Goal: Information Seeking & Learning: Learn about a topic

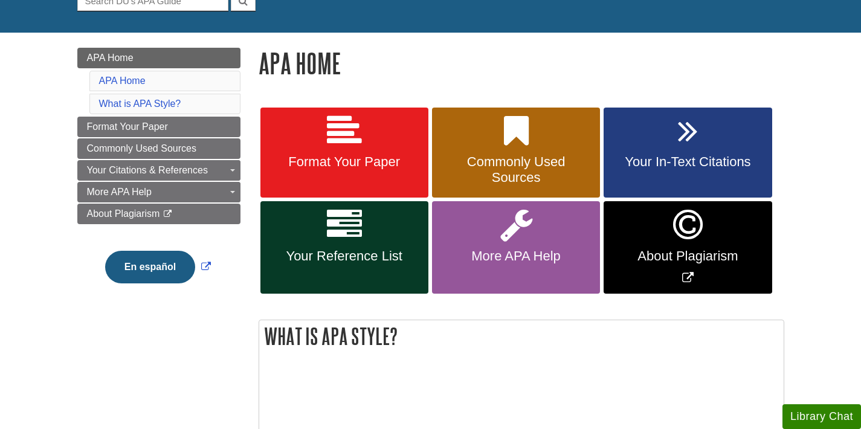
scroll to position [138, 0]
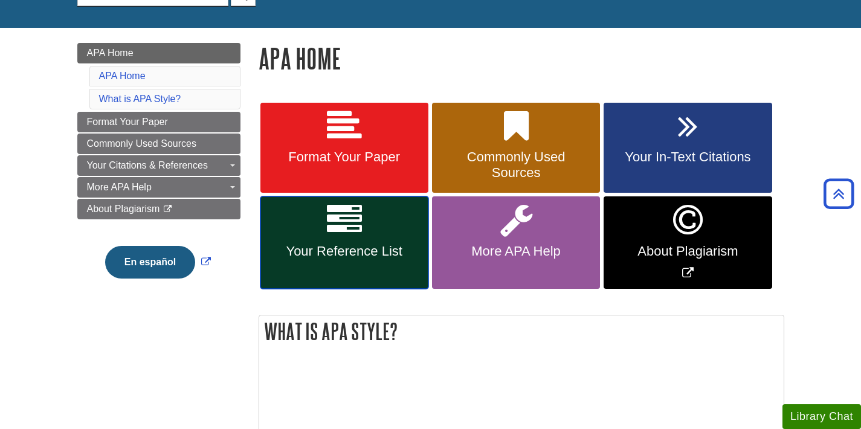
click at [371, 251] on span "Your Reference List" at bounding box center [344, 251] width 150 height 16
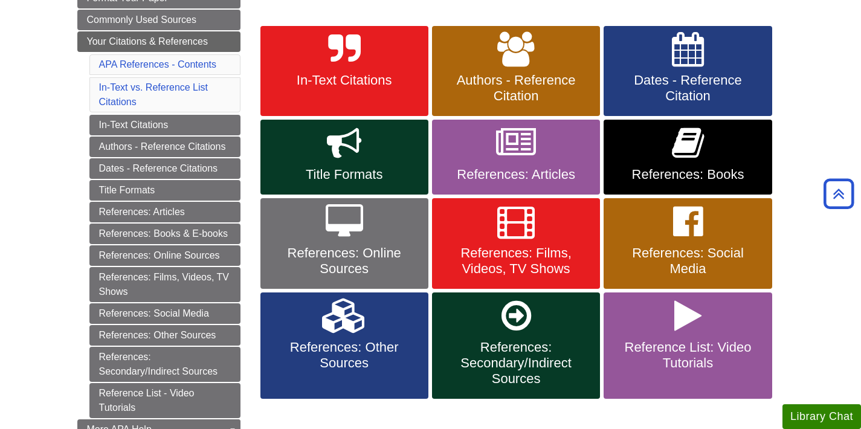
scroll to position [210, 0]
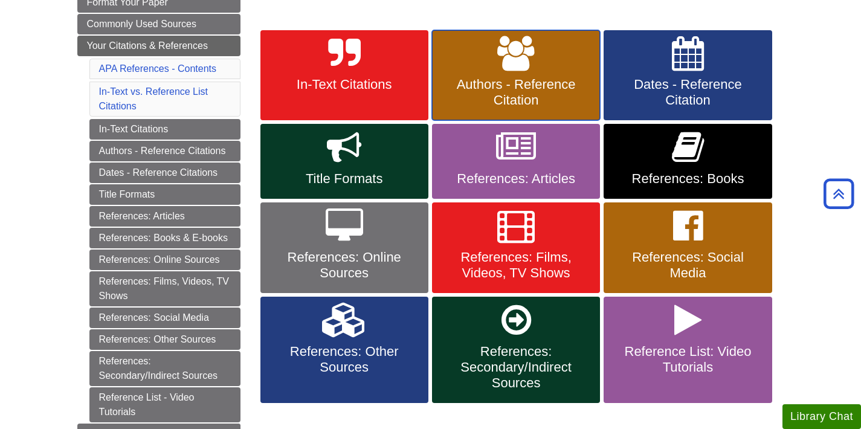
click at [465, 72] on link "Authors - Reference Citation" at bounding box center [516, 75] width 168 height 91
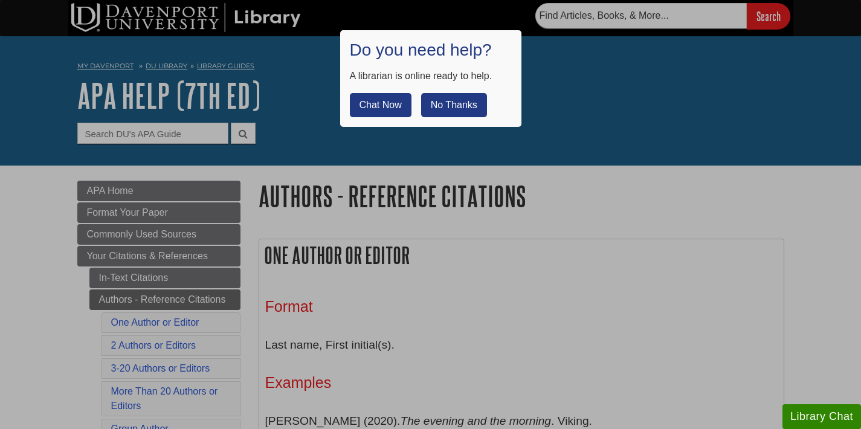
click at [491, 326] on div at bounding box center [430, 214] width 861 height 429
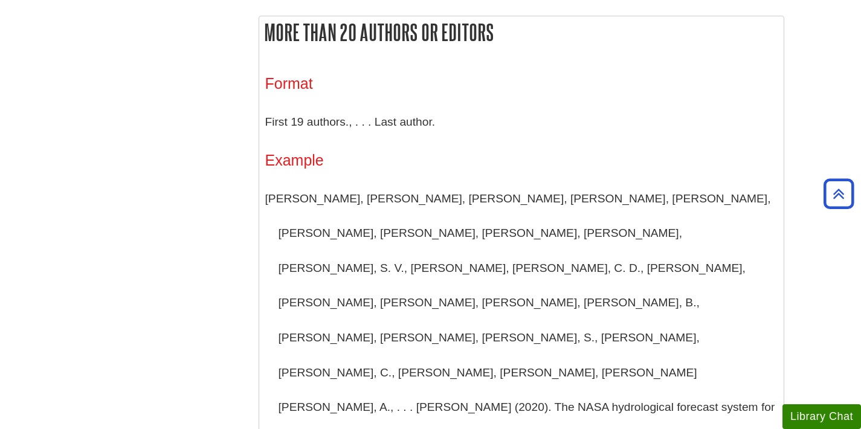
scroll to position [1733, 0]
